Goal: Transaction & Acquisition: Subscribe to service/newsletter

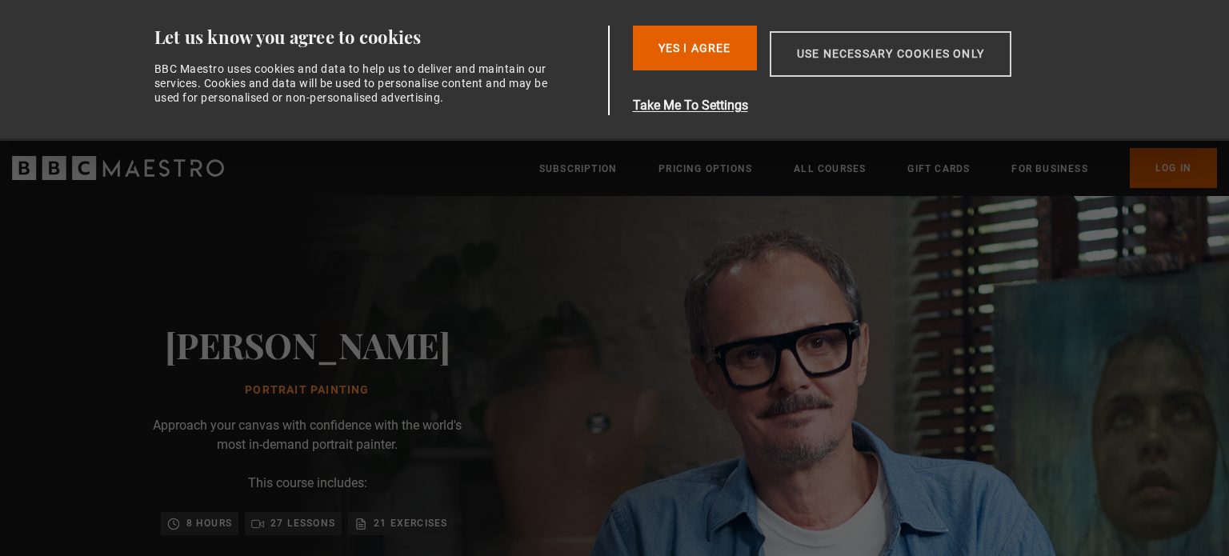
click at [876, 49] on button "Use necessary cookies only" at bounding box center [891, 54] width 242 height 46
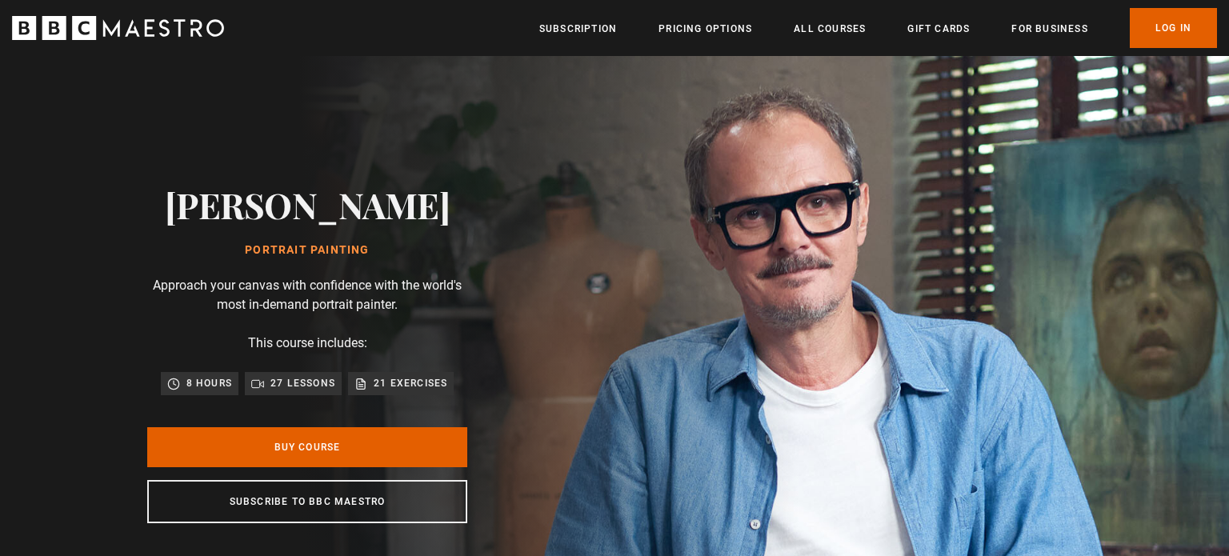
click at [274, 514] on p "Sign up to get free learning inspiration every month and 10% off your first ord…" at bounding box center [458, 522] width 442 height 19
click at [217, 498] on div "Thanks for signing up. Check your inbox - your discount code is on the way! Oop…" at bounding box center [614, 522] width 1030 height 67
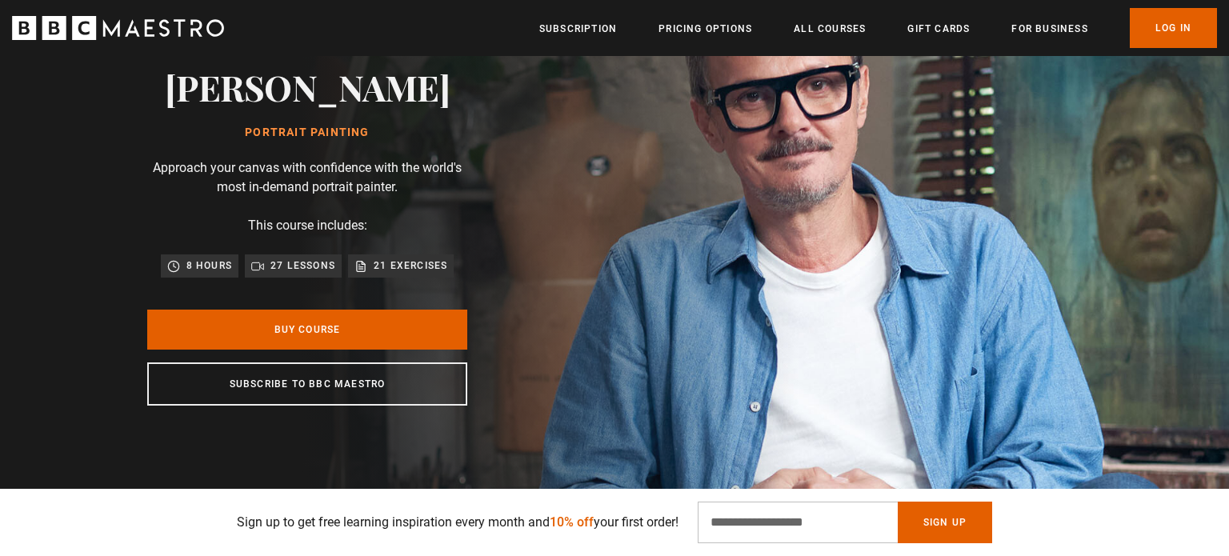
scroll to position [103, 0]
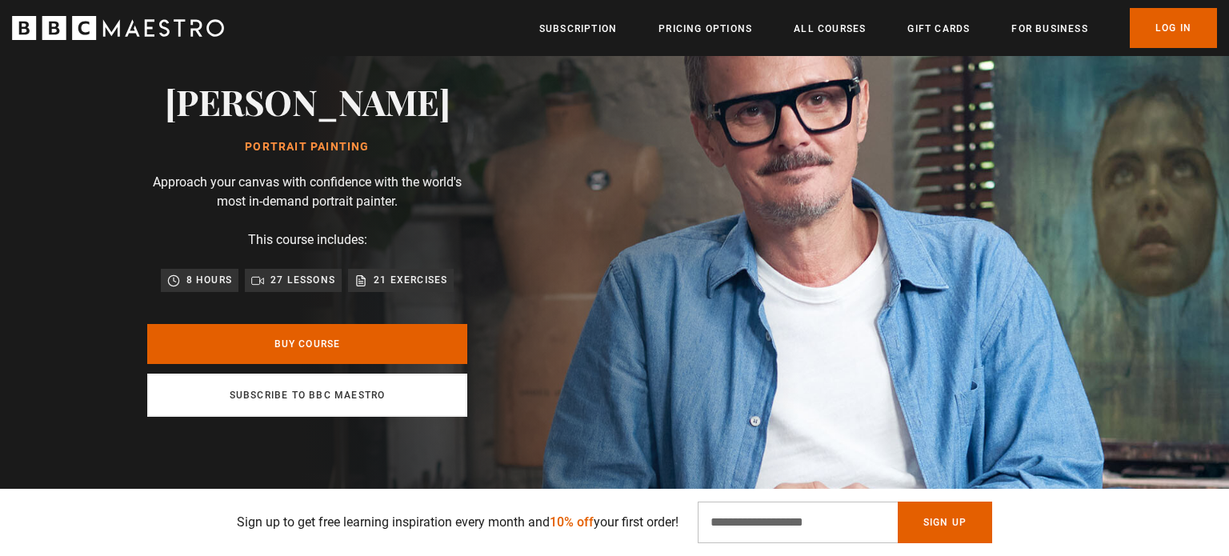
click at [189, 391] on link "Subscribe to BBC Maestro" at bounding box center [307, 395] width 320 height 43
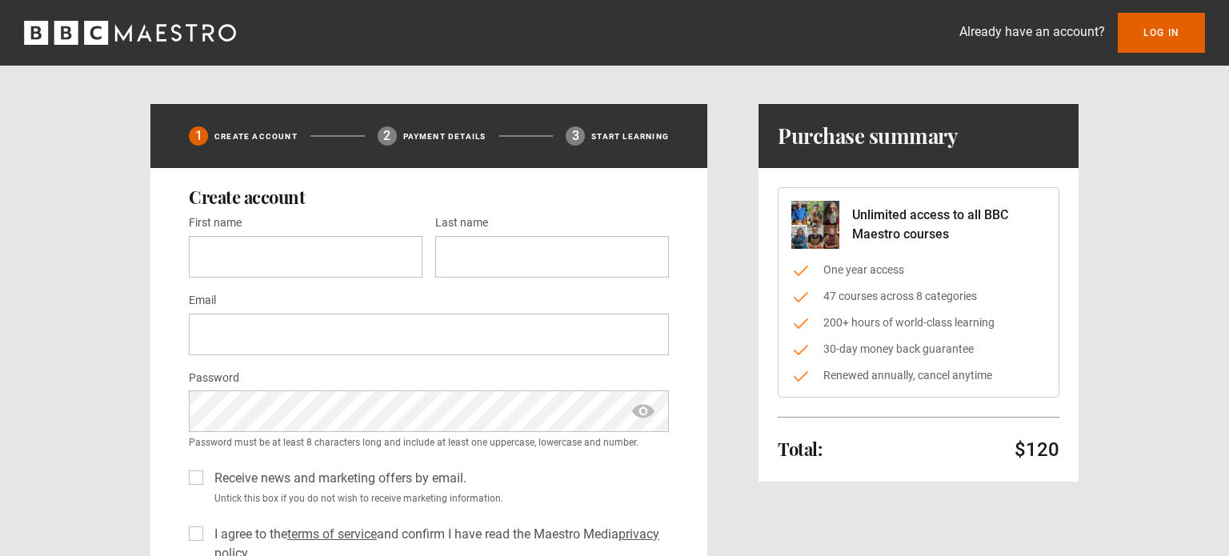
scroll to position [6, 0]
